Goal: Information Seeking & Learning: Understand process/instructions

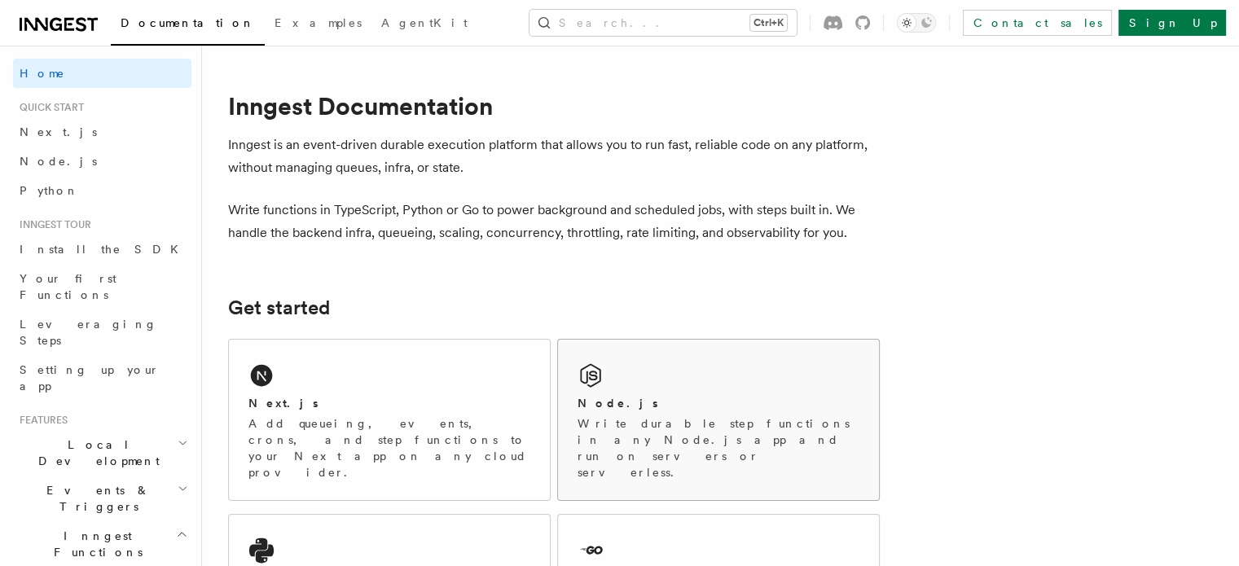
click at [659, 393] on div "Node.js Write durable step functions in any Node.js app and run on servers or s…" at bounding box center [718, 420] width 321 height 160
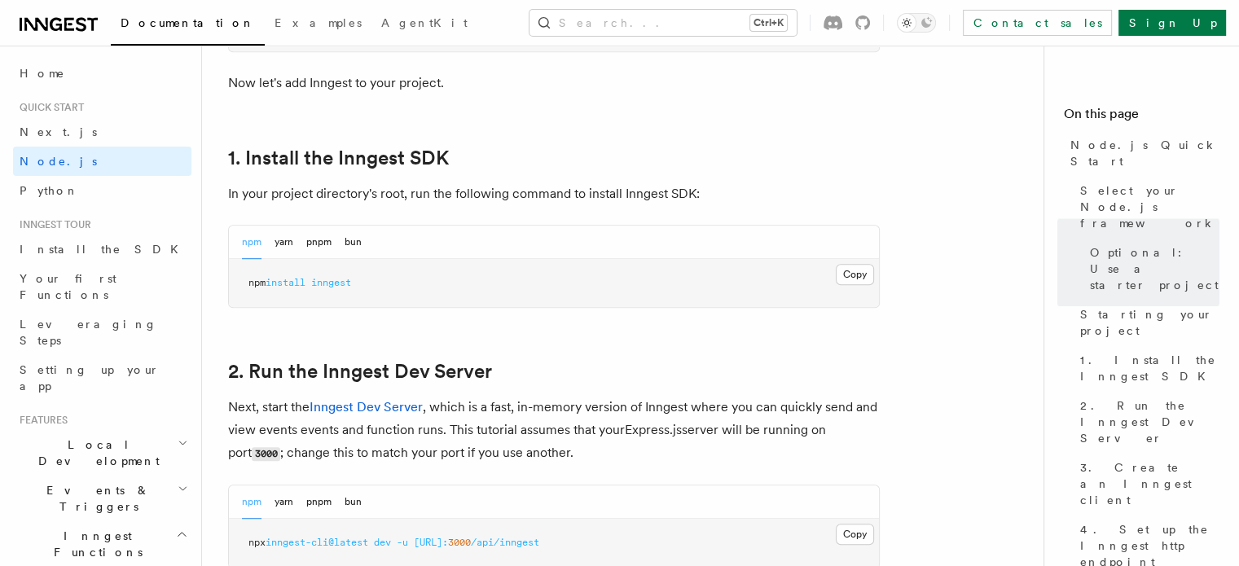
scroll to position [1057, 0]
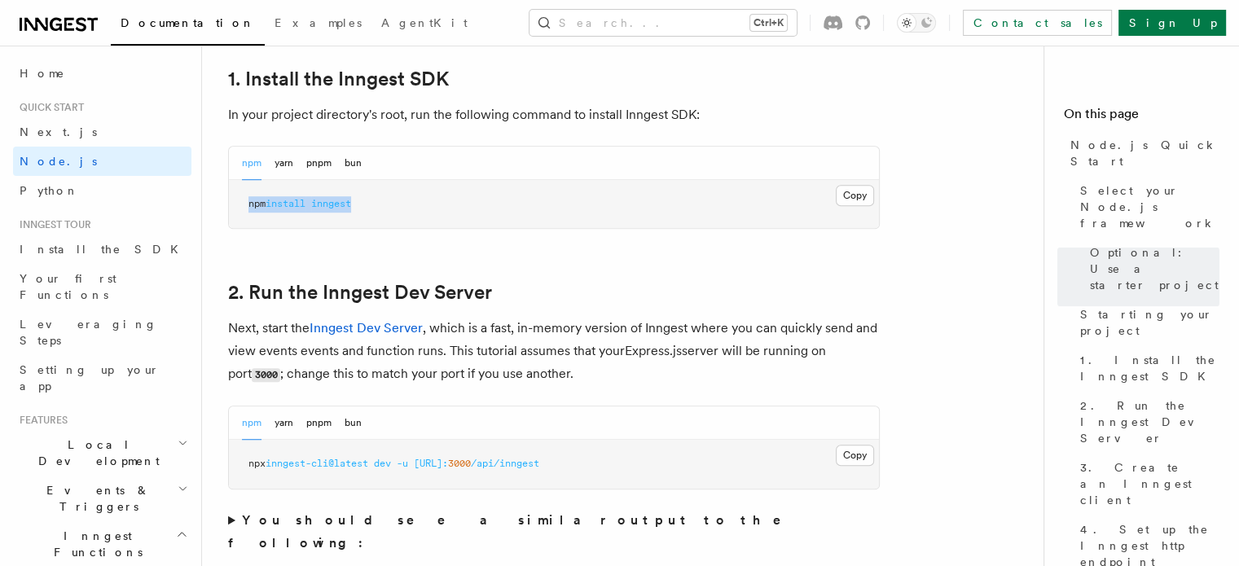
drag, startPoint x: 414, startPoint y: 201, endPoint x: 218, endPoint y: 207, distance: 195.6
copy span "npm install inngest"
click at [571, 481] on pre "npx inngest-cli@latest dev -u http://localhost: 3000 /api/inngest" at bounding box center [554, 464] width 650 height 49
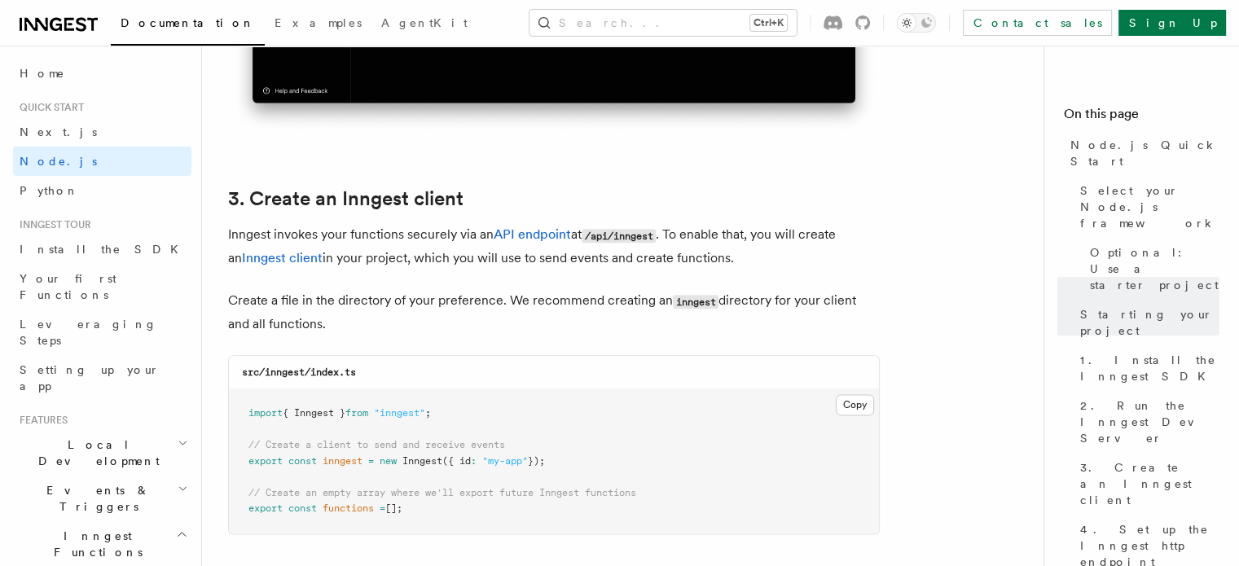
scroll to position [2034, 0]
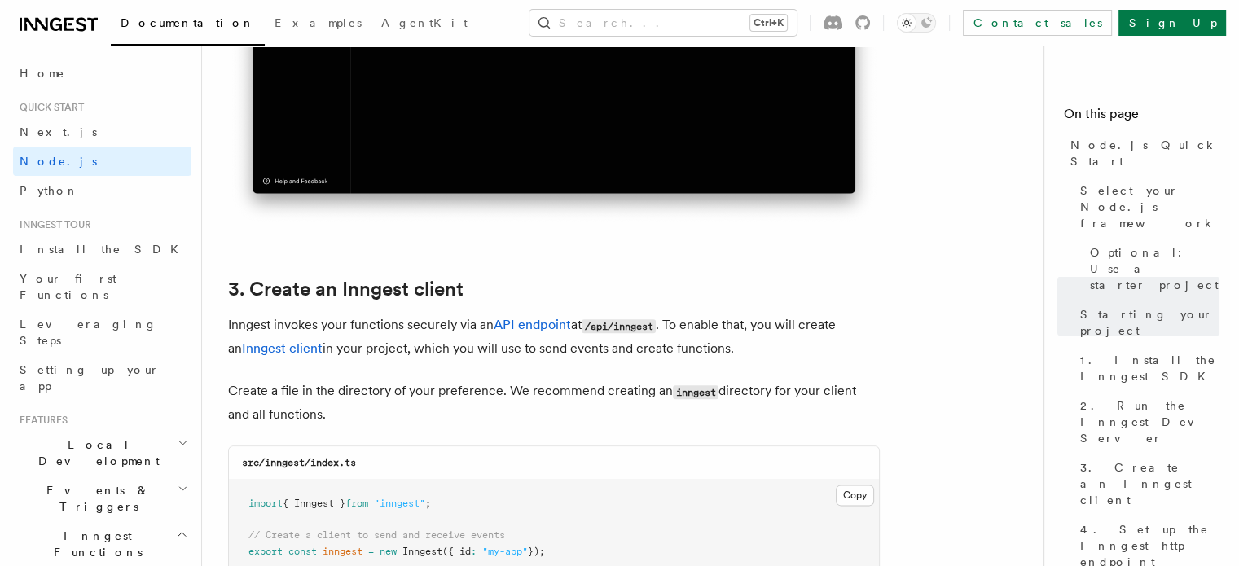
scroll to position [1839, 0]
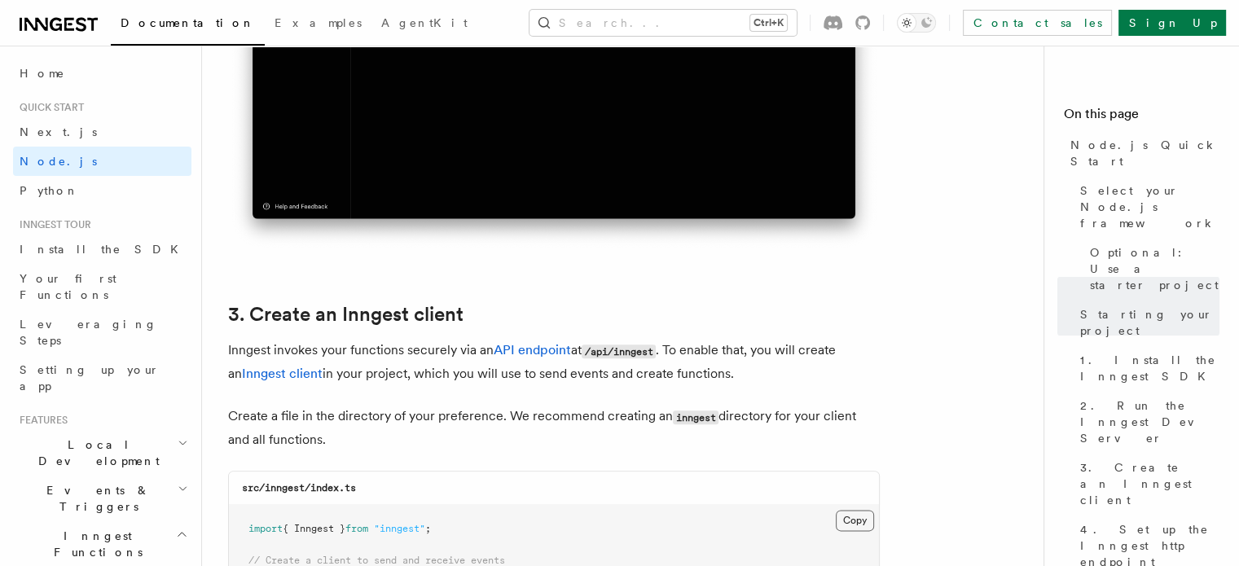
click at [849, 524] on button "Copy Copied" at bounding box center [855, 520] width 38 height 21
click at [463, 417] on p "Create a file in the directory of your preference. We recommend creating an inn…" at bounding box center [554, 428] width 652 height 46
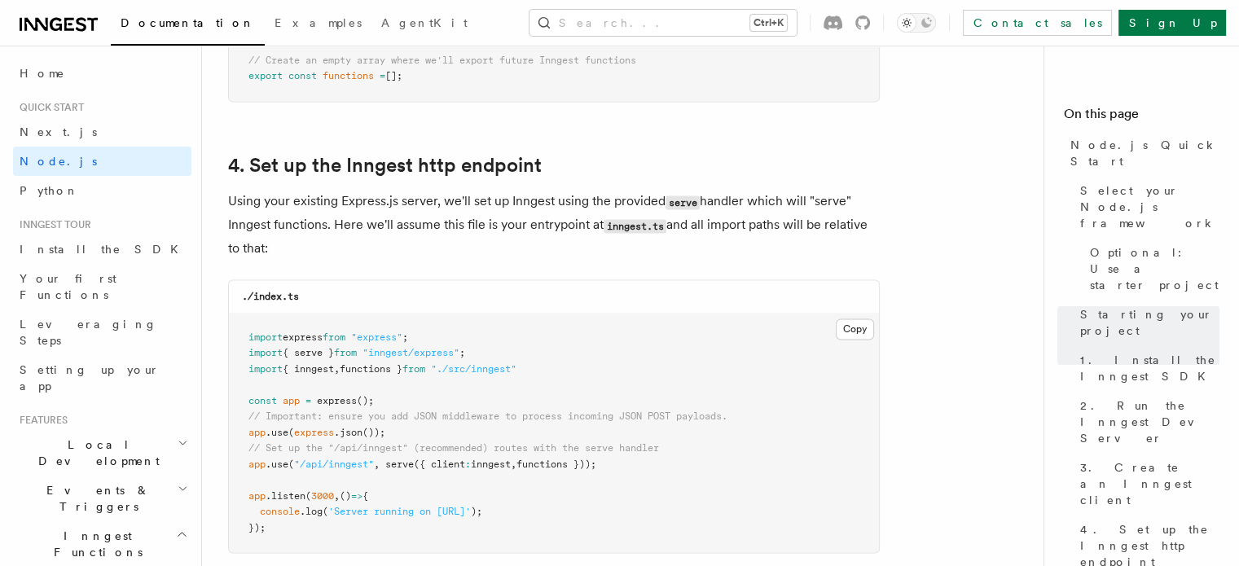
scroll to position [2393, 0]
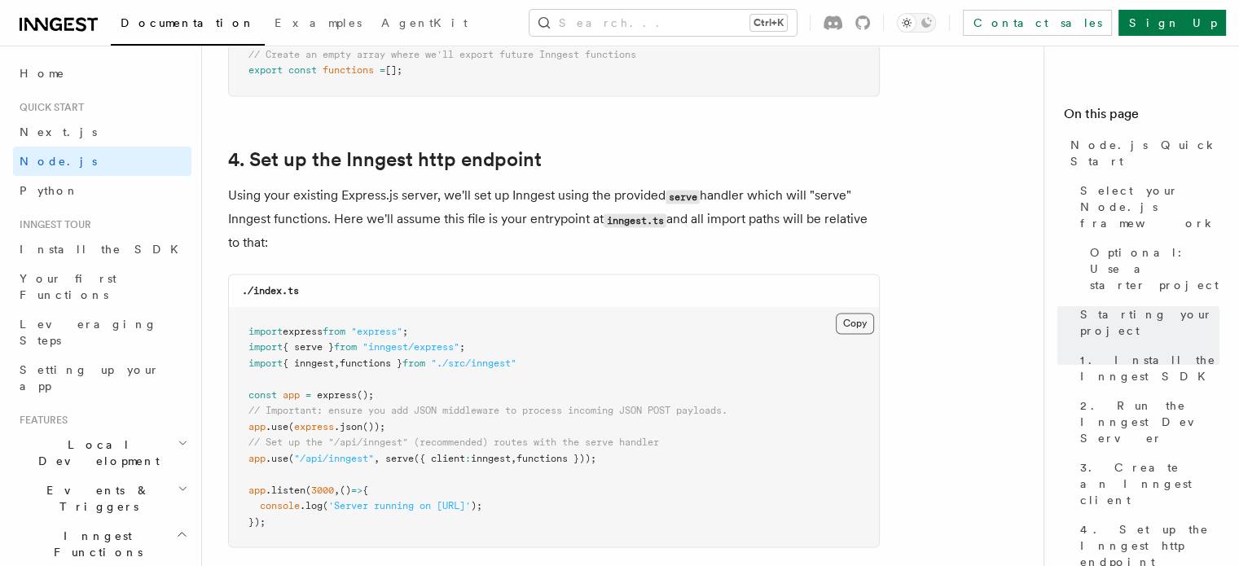
click at [839, 322] on button "Copy Copied" at bounding box center [855, 323] width 38 height 21
drag, startPoint x: 614, startPoint y: 457, endPoint x: 390, endPoint y: 458, distance: 224.0
click at [390, 458] on span "app .use ( "/api/inngest" , serve ({ client : inngest , functions }));" at bounding box center [422, 458] width 348 height 11
copy span "serve ({ client : inngest , functions }))"
